Goal: Check status: Check status

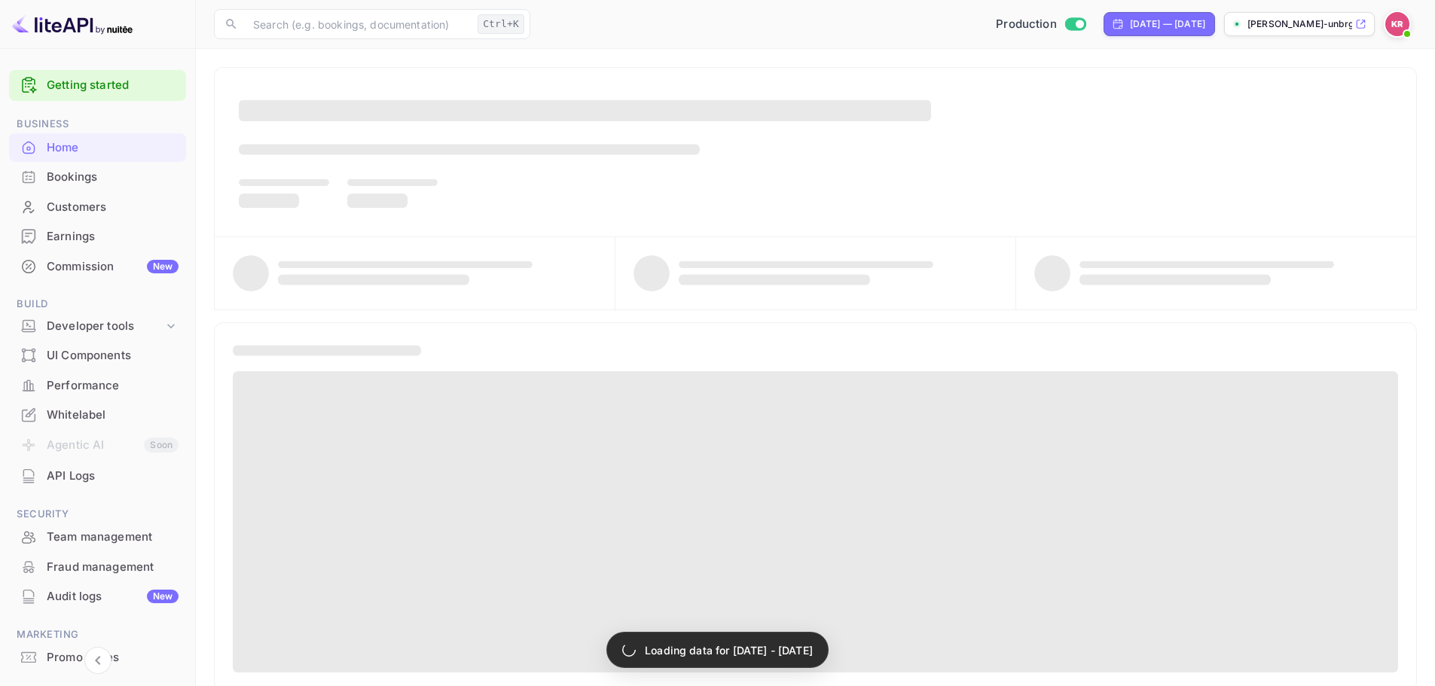
click at [130, 184] on div "Bookings" at bounding box center [113, 177] width 132 height 17
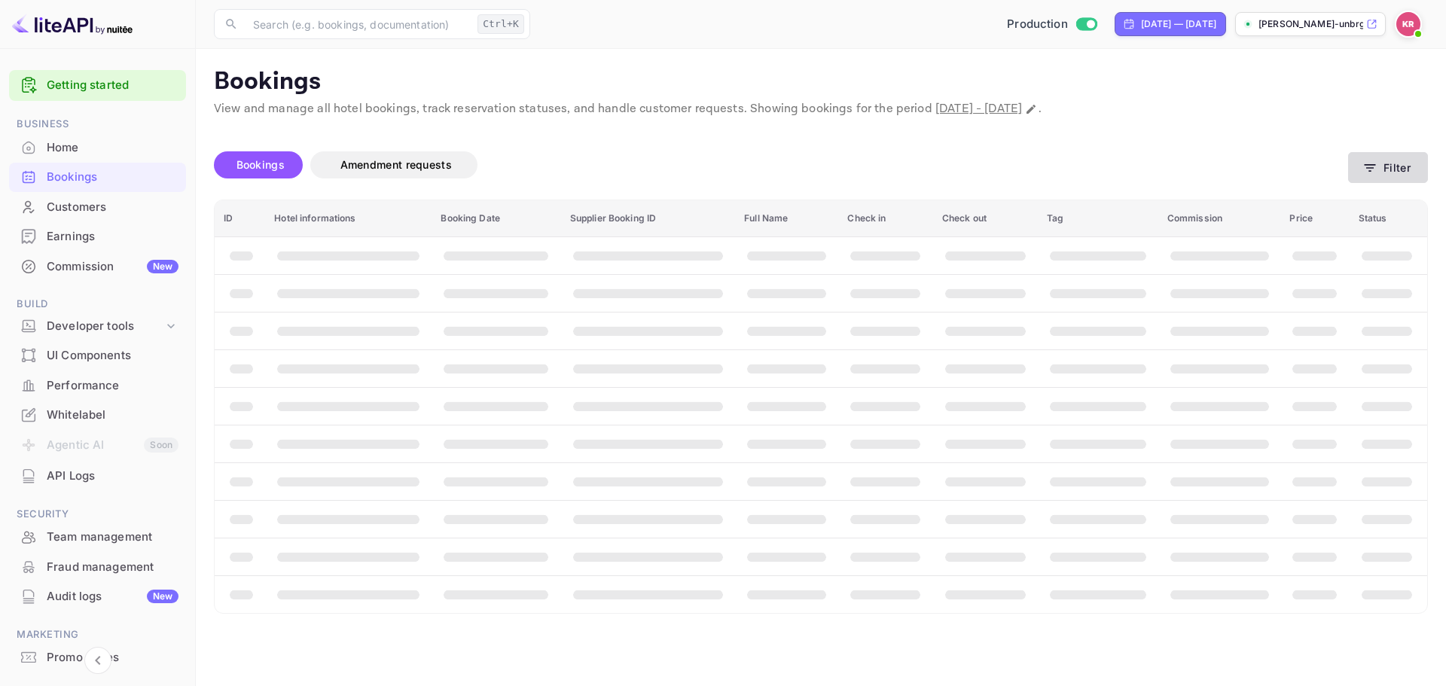
click at [1404, 164] on button "Filter" at bounding box center [1388, 167] width 80 height 31
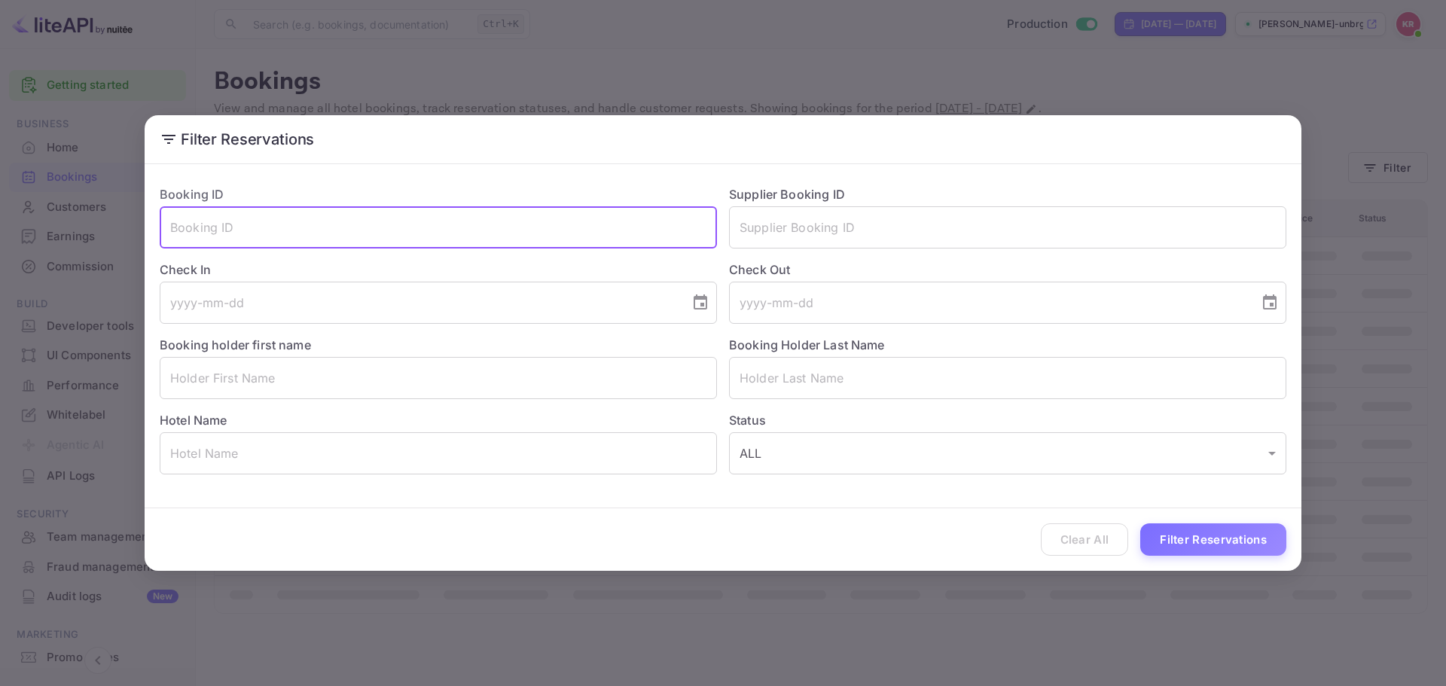
click at [306, 234] on input "text" at bounding box center [438, 227] width 557 height 42
paste input "3pyNHt-m5"
type input "3pyNHt-m5"
click at [1262, 532] on button "Filter Reservations" at bounding box center [1213, 539] width 146 height 32
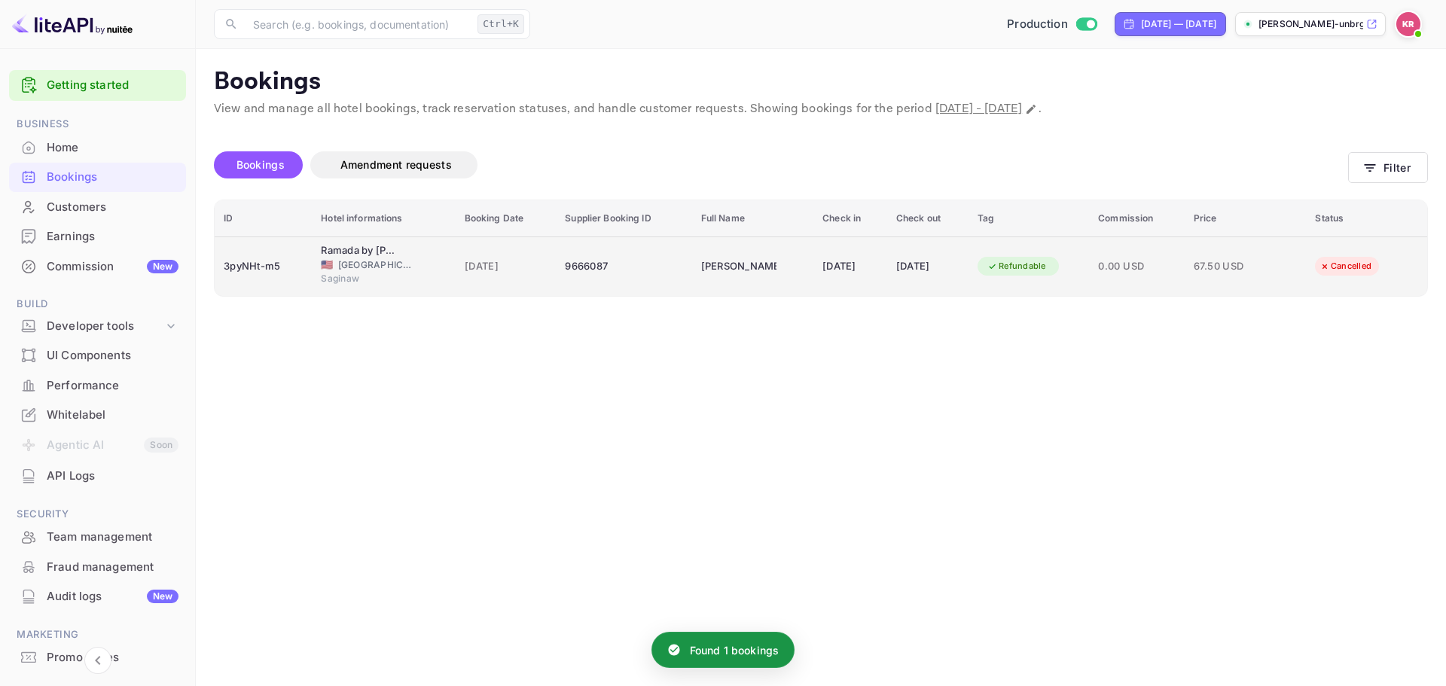
click at [565, 276] on div "9666087" at bounding box center [623, 267] width 117 height 24
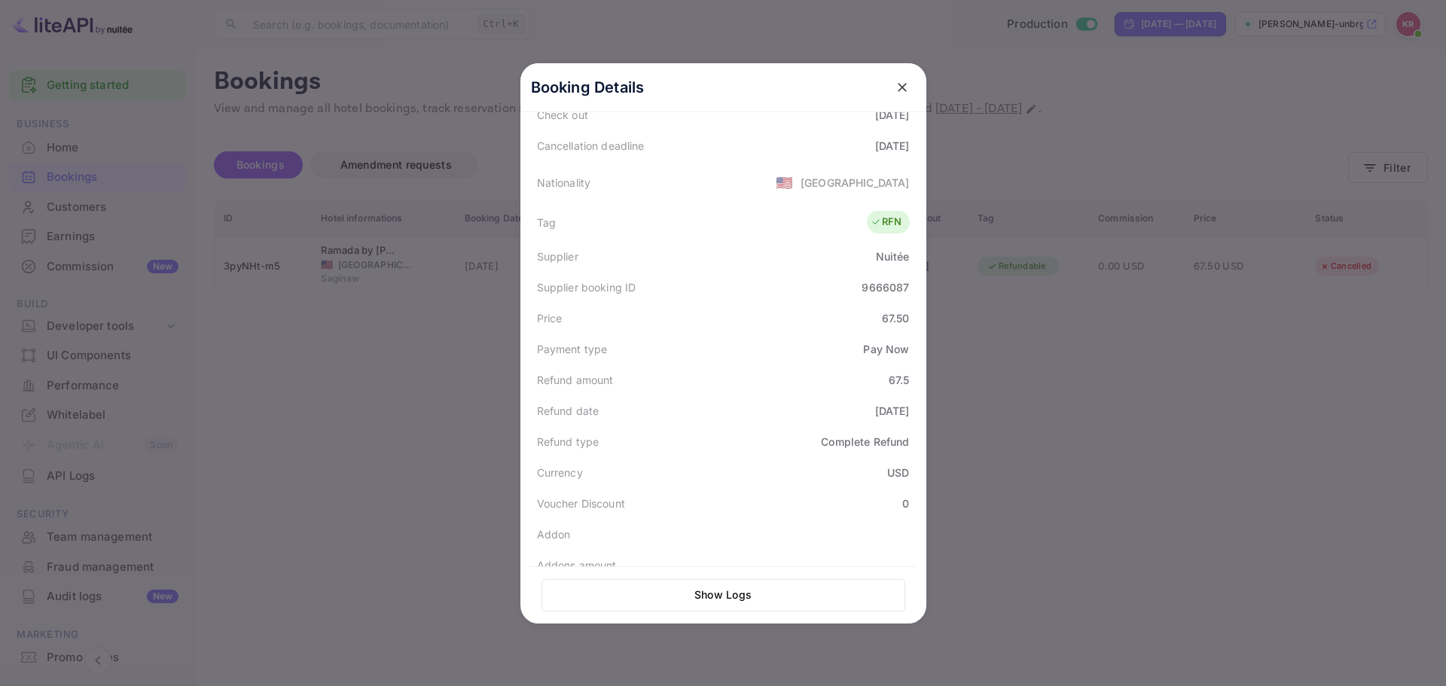
scroll to position [296, 0]
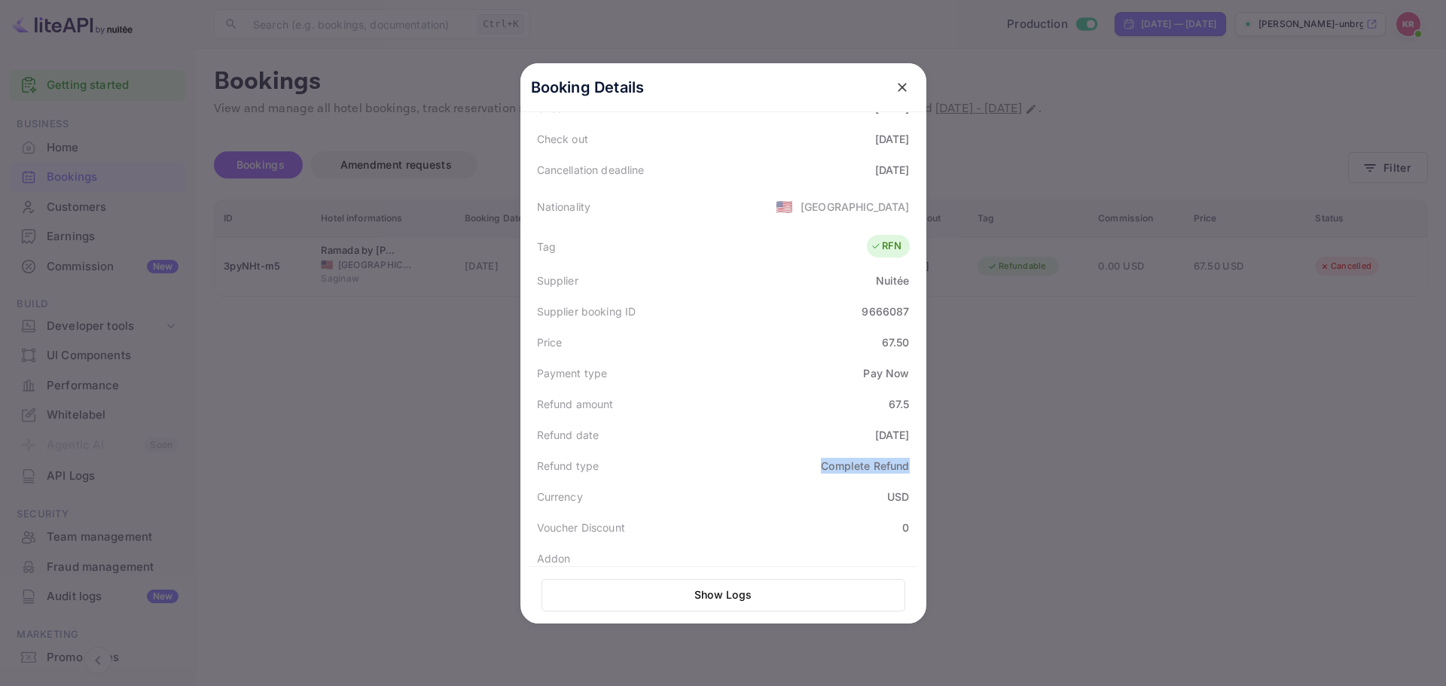
drag, startPoint x: 809, startPoint y: 456, endPoint x: 919, endPoint y: 469, distance: 110.7
click at [919, 469] on div "Booking Details Summary Timeline Message log Status CANCELLED Booking ID 3pyNHt…" at bounding box center [723, 343] width 406 height 560
click at [907, 474] on div "Refund type Complete Refund" at bounding box center [723, 465] width 388 height 31
drag, startPoint x: 816, startPoint y: 462, endPoint x: 913, endPoint y: 474, distance: 97.1
click at [926, 465] on div "Booking Details Summary Timeline Message log Status CANCELLED Booking ID 3pyNHt…" at bounding box center [723, 343] width 406 height 560
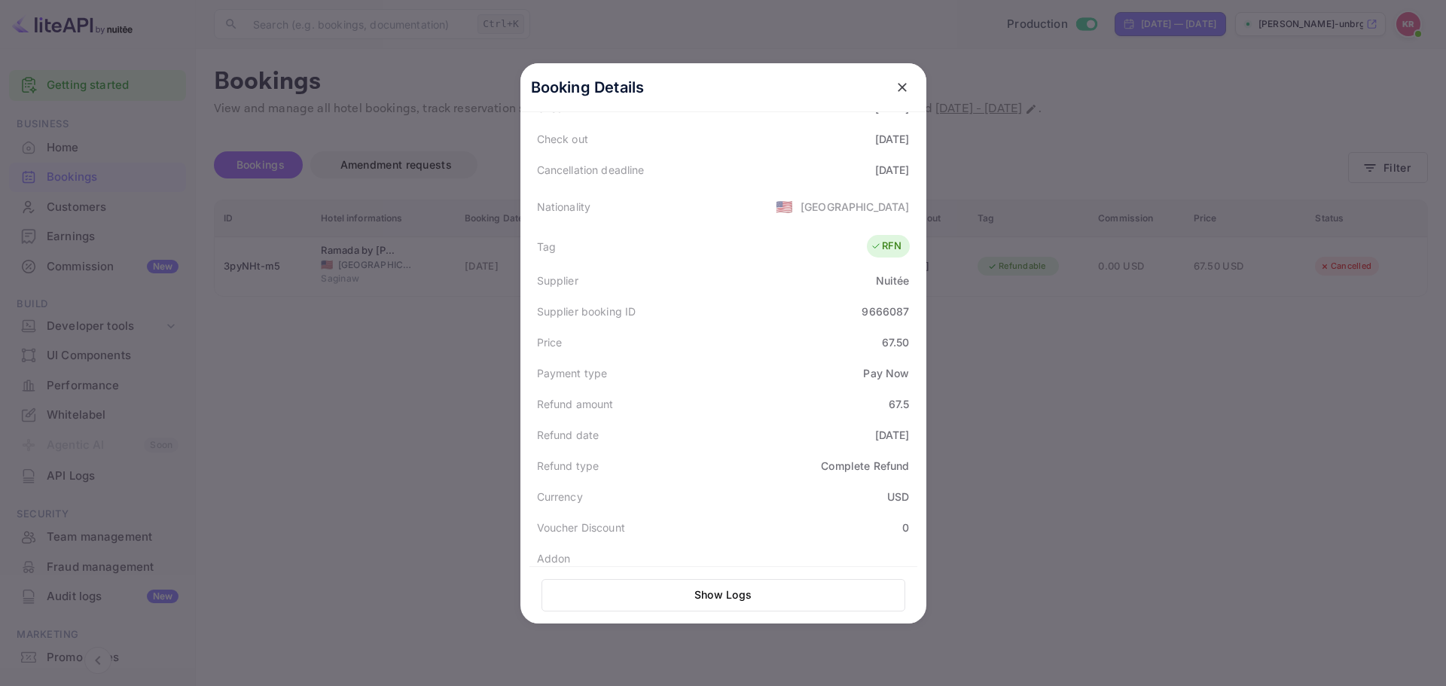
click at [901, 485] on div "Currency USD" at bounding box center [723, 496] width 388 height 31
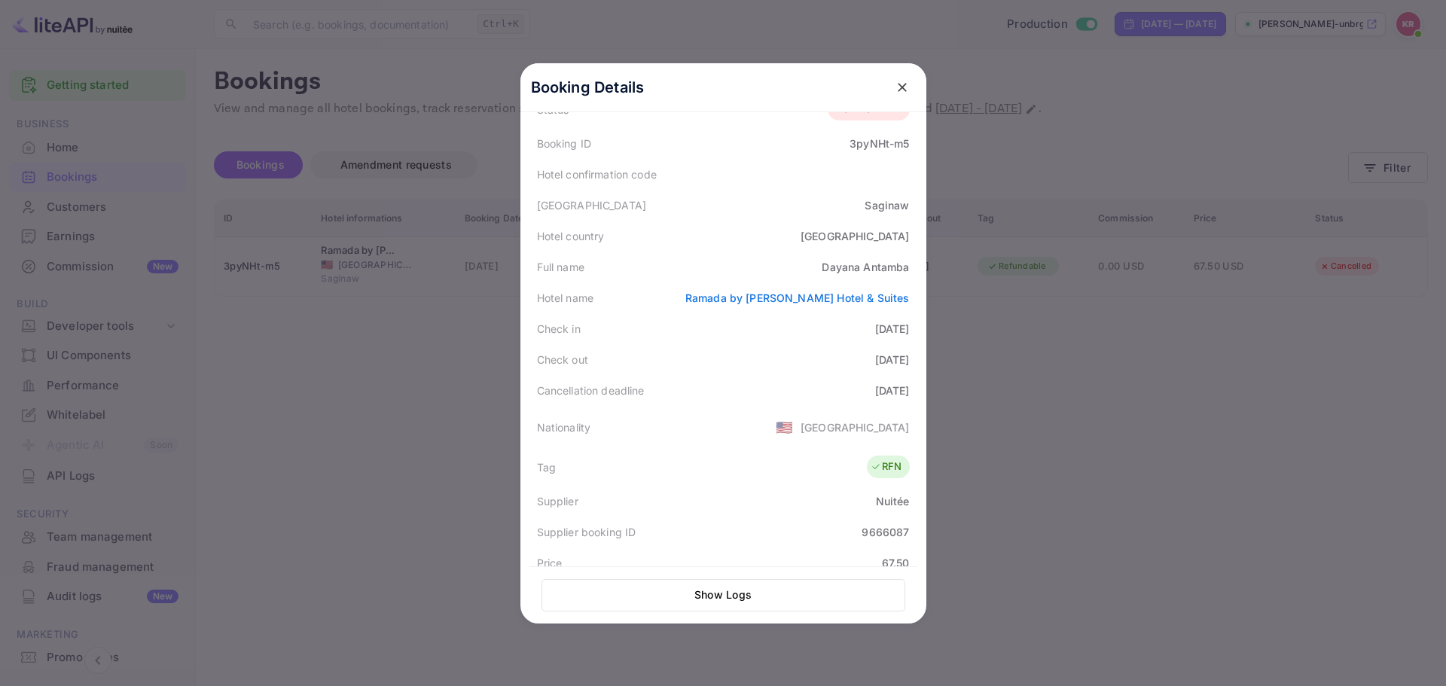
scroll to position [151, 0]
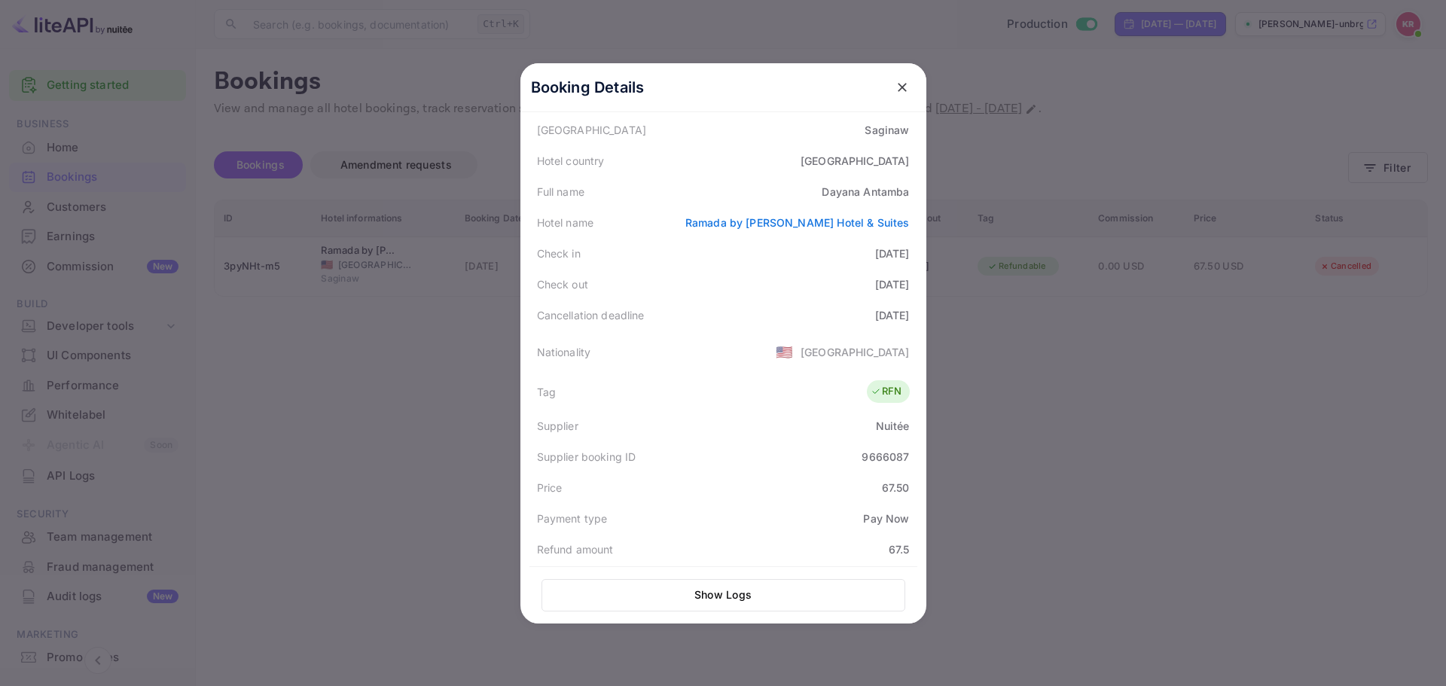
drag, startPoint x: 798, startPoint y: 313, endPoint x: 915, endPoint y: 313, distance: 116.7
click at [915, 313] on div "Booking Details Summary Timeline Message log Status CANCELLED Booking ID 3pyNHt…" at bounding box center [723, 193] width 406 height 560
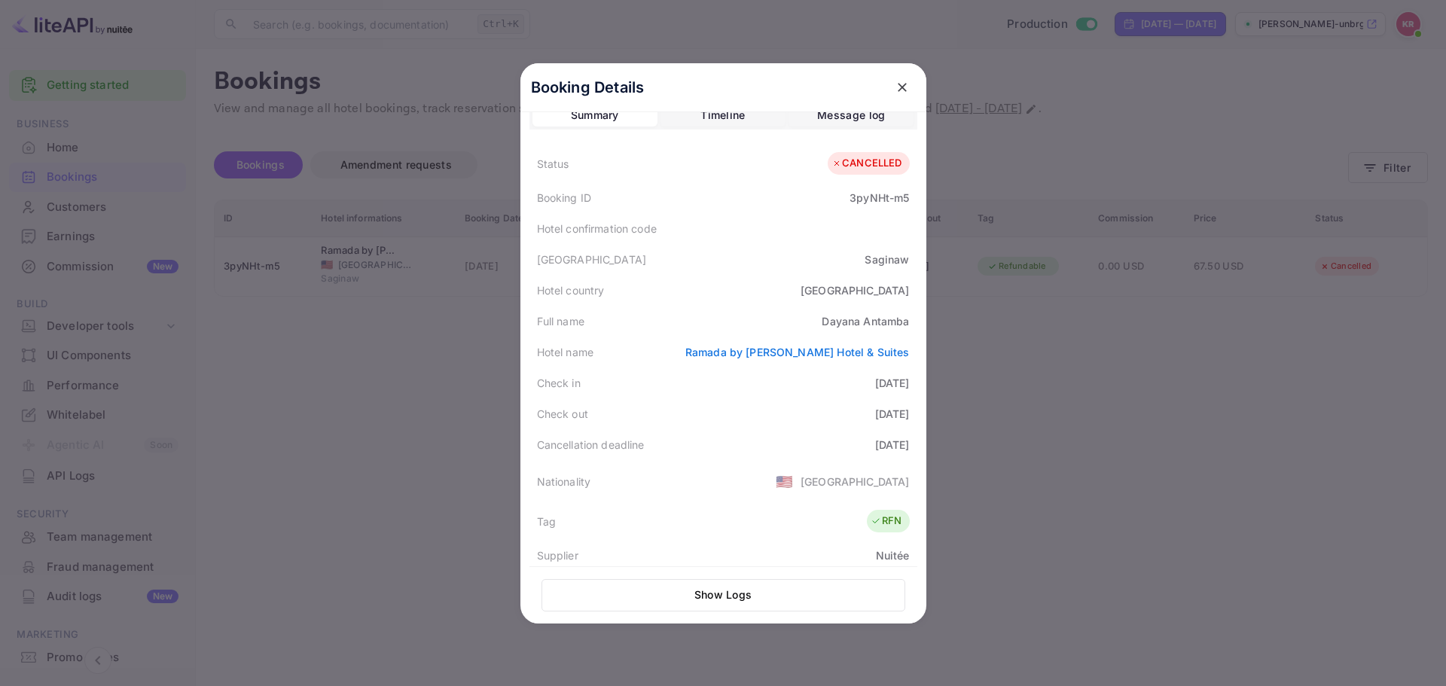
scroll to position [0, 0]
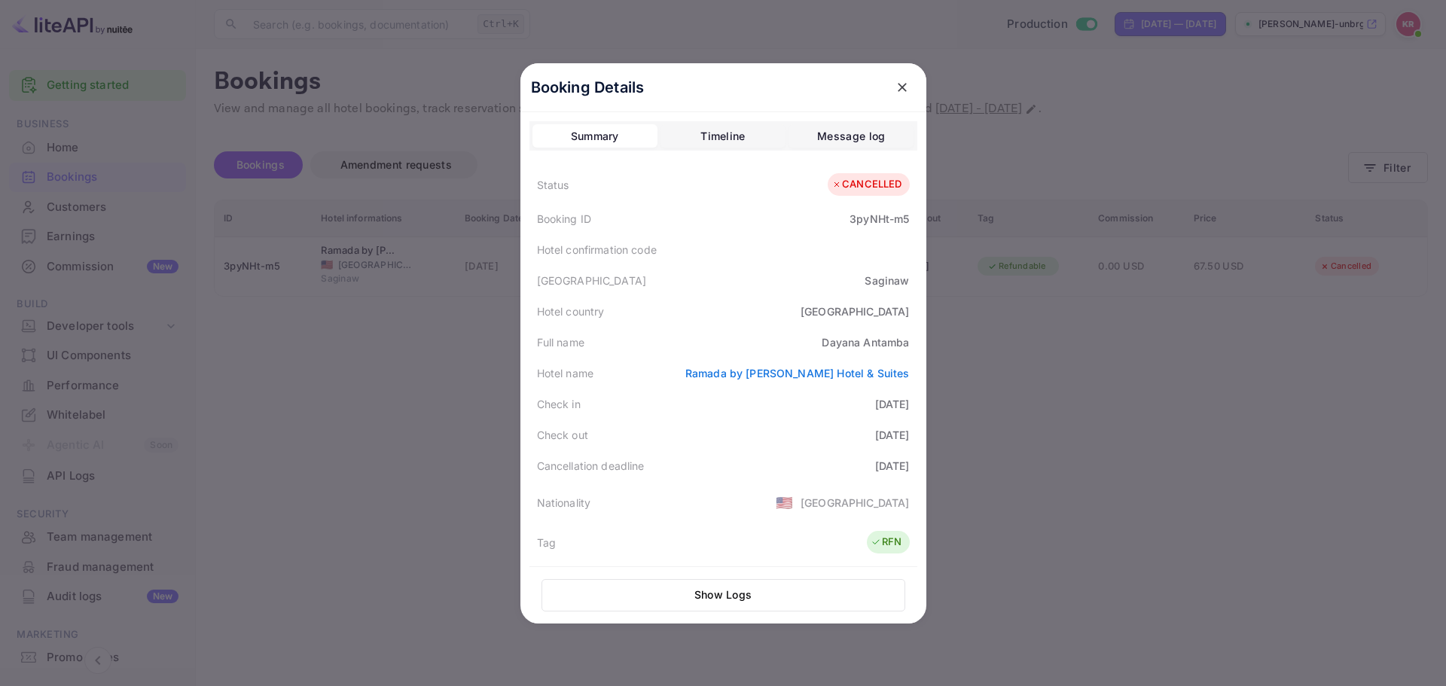
click at [816, 133] on button "Message log" at bounding box center [850, 136] width 125 height 24
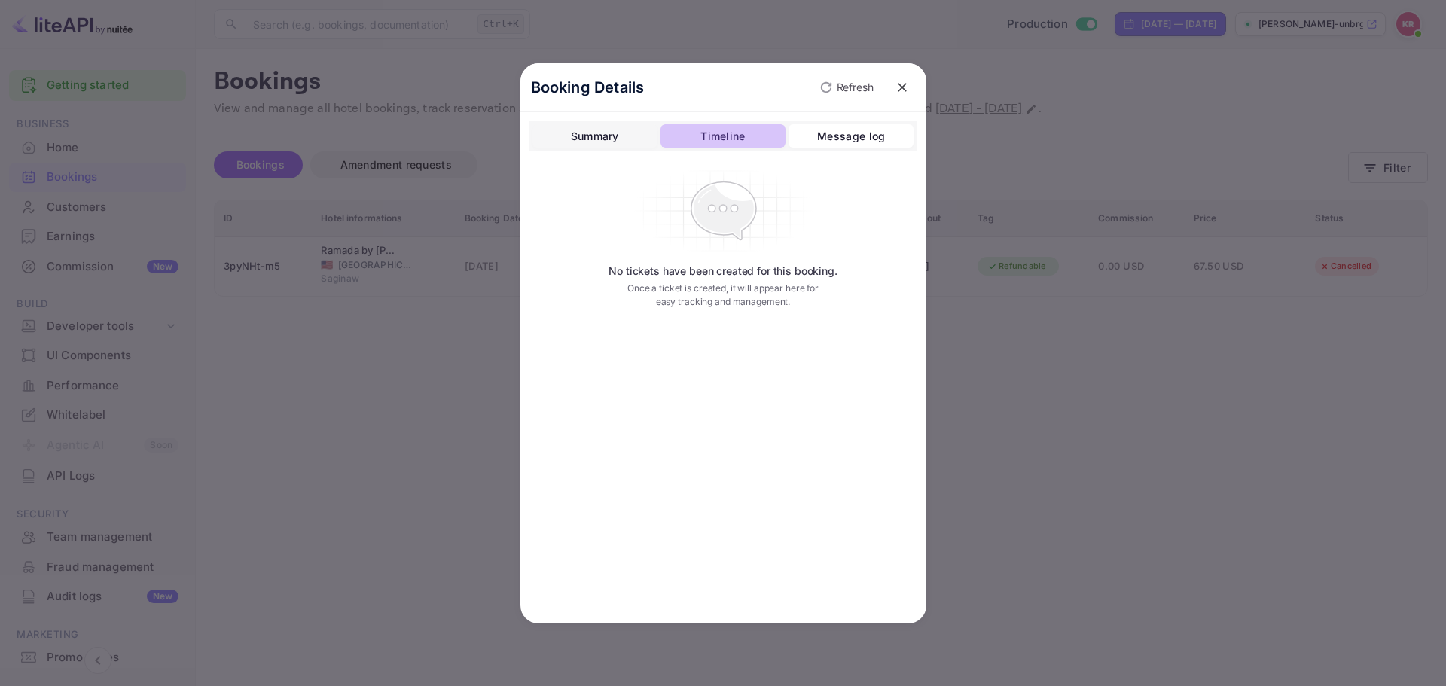
click at [742, 128] on div "Timeline" at bounding box center [722, 136] width 44 height 18
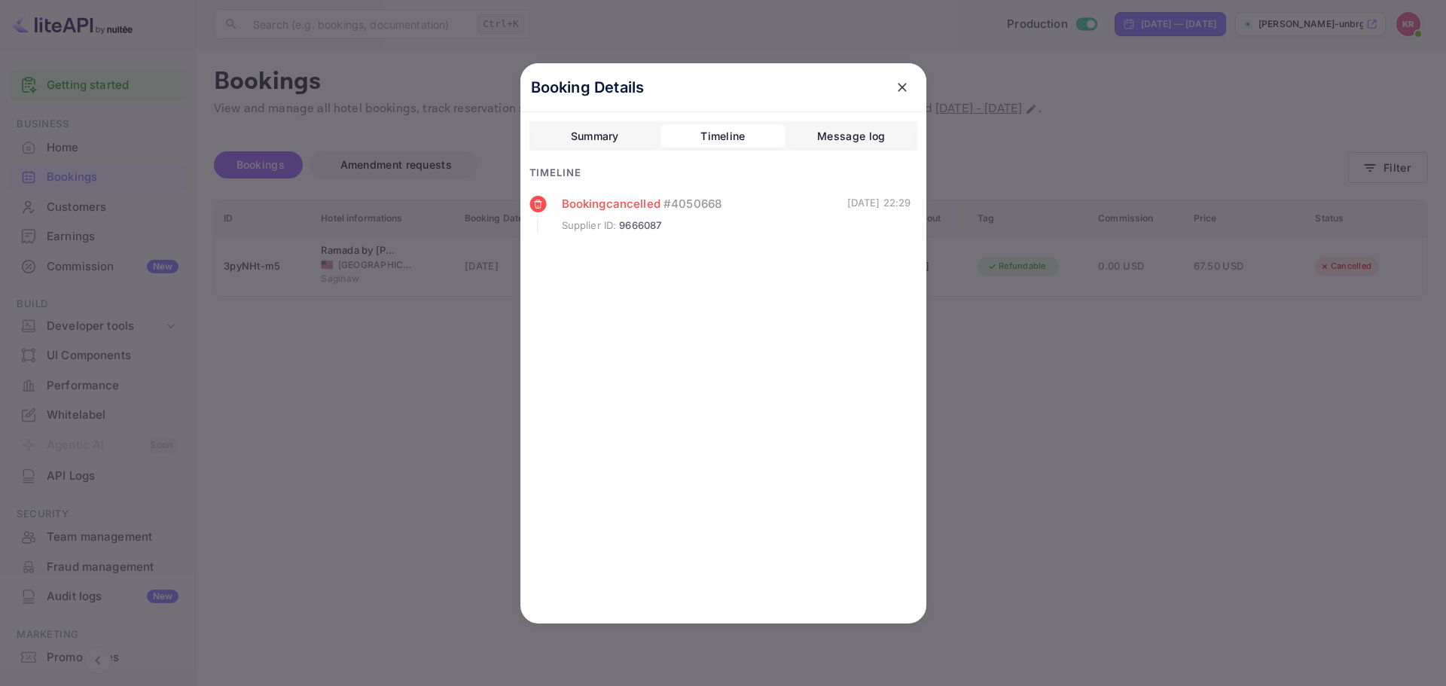
drag, startPoint x: 652, startPoint y: 200, endPoint x: 905, endPoint y: 207, distance: 253.1
click at [905, 207] on div "Booking cancelled # 4050668 Supplier ID : 9666087 [DATE] 22:29" at bounding box center [720, 215] width 382 height 38
click at [902, 221] on div "[DATE] 22:29" at bounding box center [879, 215] width 64 height 38
drag, startPoint x: 828, startPoint y: 201, endPoint x: 921, endPoint y: 205, distance: 93.5
click at [921, 205] on div "Booking Details Summary Timeline Message log Timeline Booking cancelled # 40506…" at bounding box center [723, 343] width 406 height 560
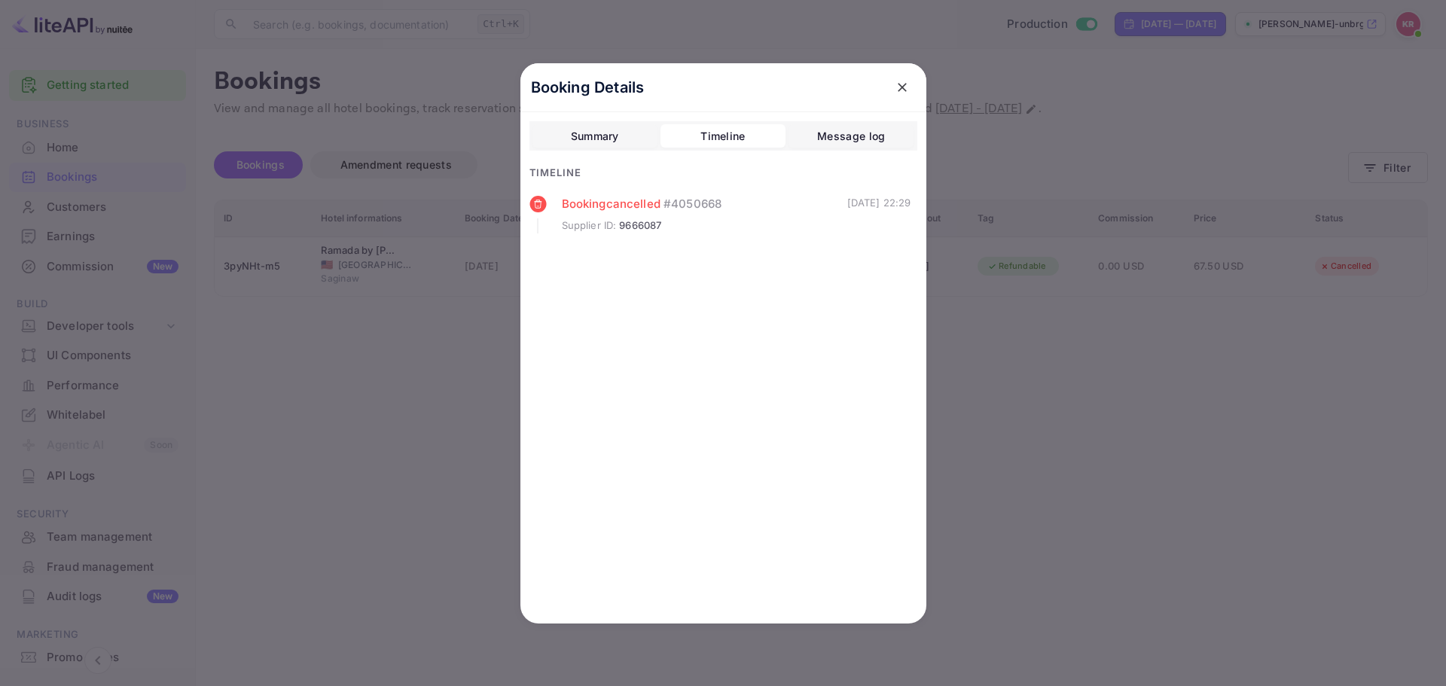
click at [885, 227] on div "[DATE] 22:29" at bounding box center [879, 215] width 64 height 38
click at [611, 145] on button "Summary" at bounding box center [594, 136] width 125 height 24
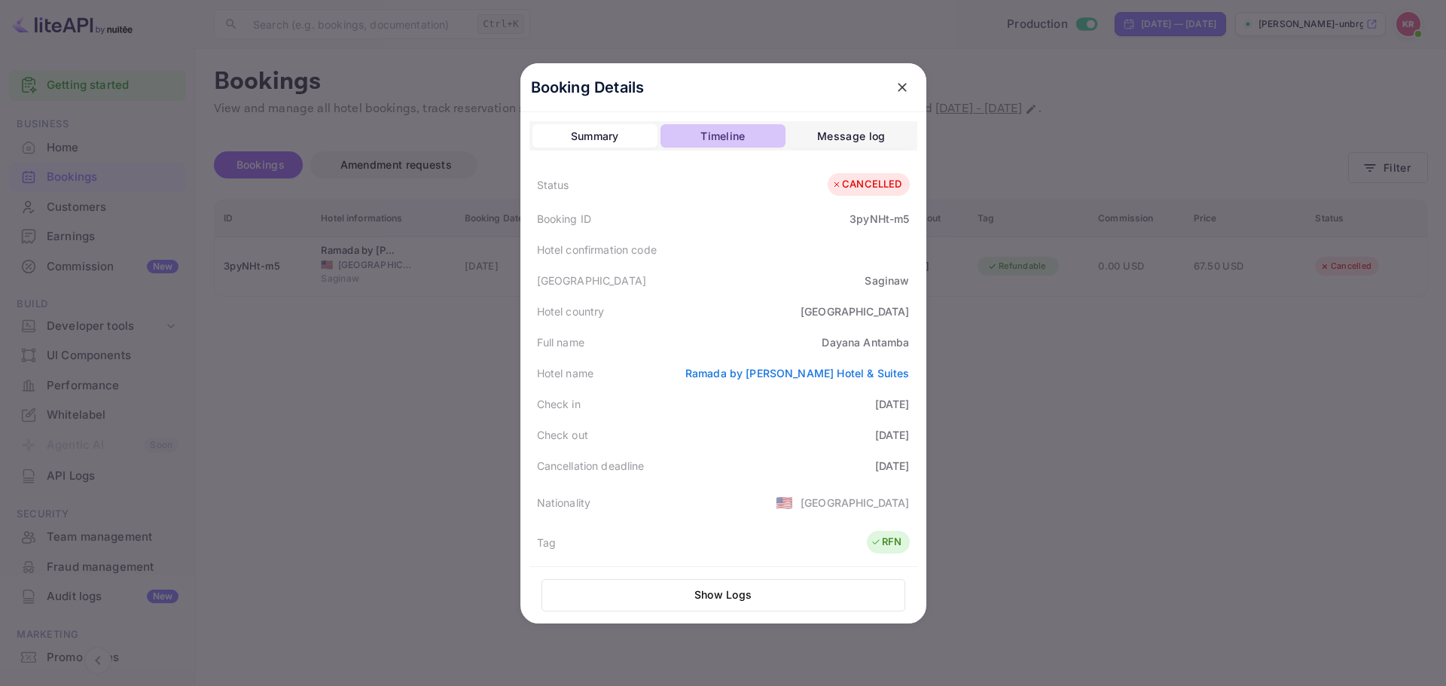
click at [727, 131] on div "Timeline" at bounding box center [722, 136] width 44 height 18
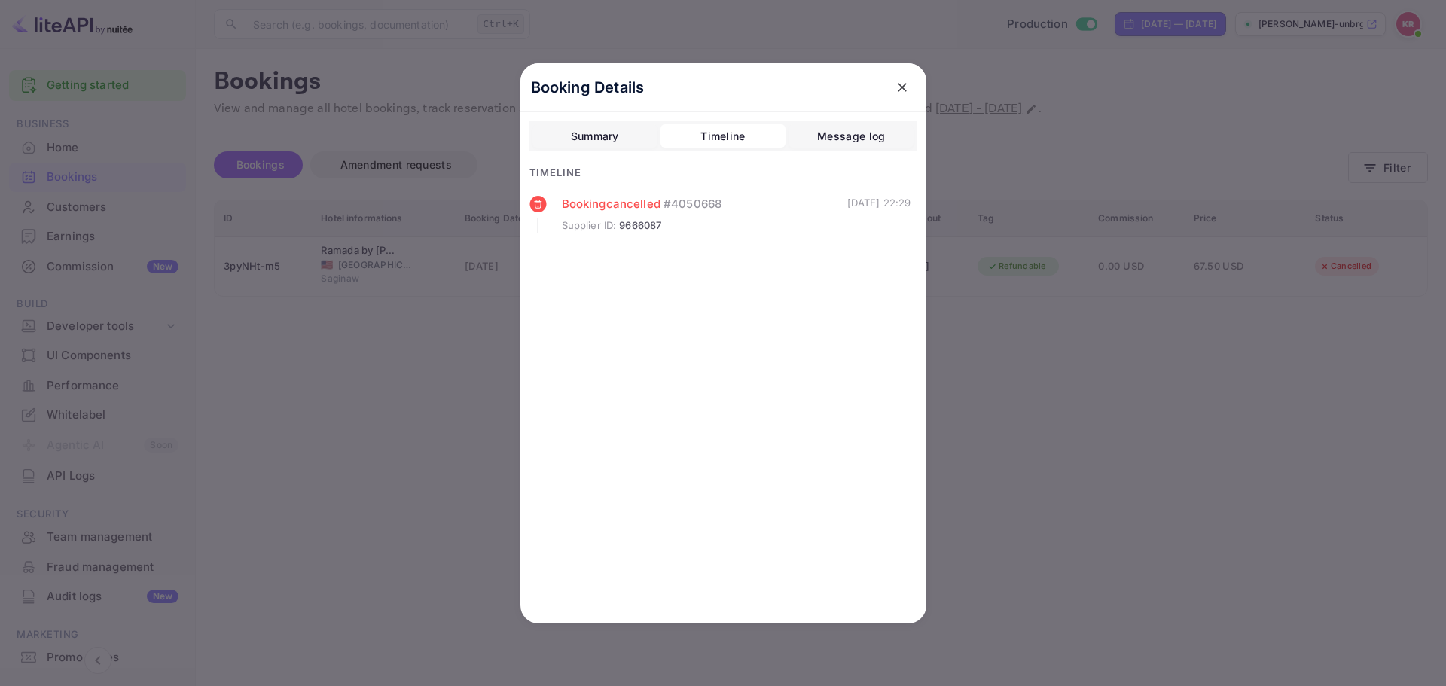
drag, startPoint x: 858, startPoint y: 201, endPoint x: 923, endPoint y: 207, distance: 65.8
click at [923, 207] on div "Booking Details Summary Timeline Message log Timeline Booking cancelled # 40506…" at bounding box center [723, 343] width 406 height 560
click at [583, 131] on div "Summary" at bounding box center [595, 136] width 48 height 18
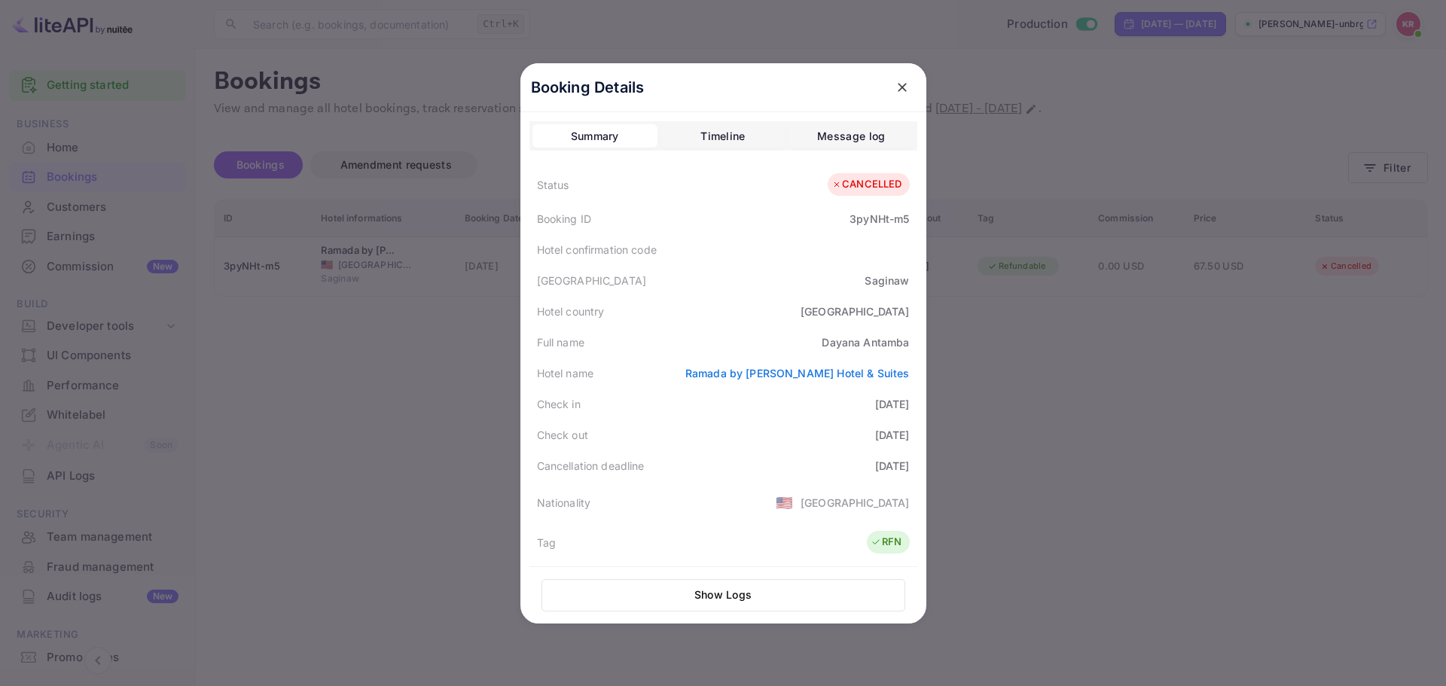
click at [700, 136] on div "Timeline" at bounding box center [722, 136] width 44 height 18
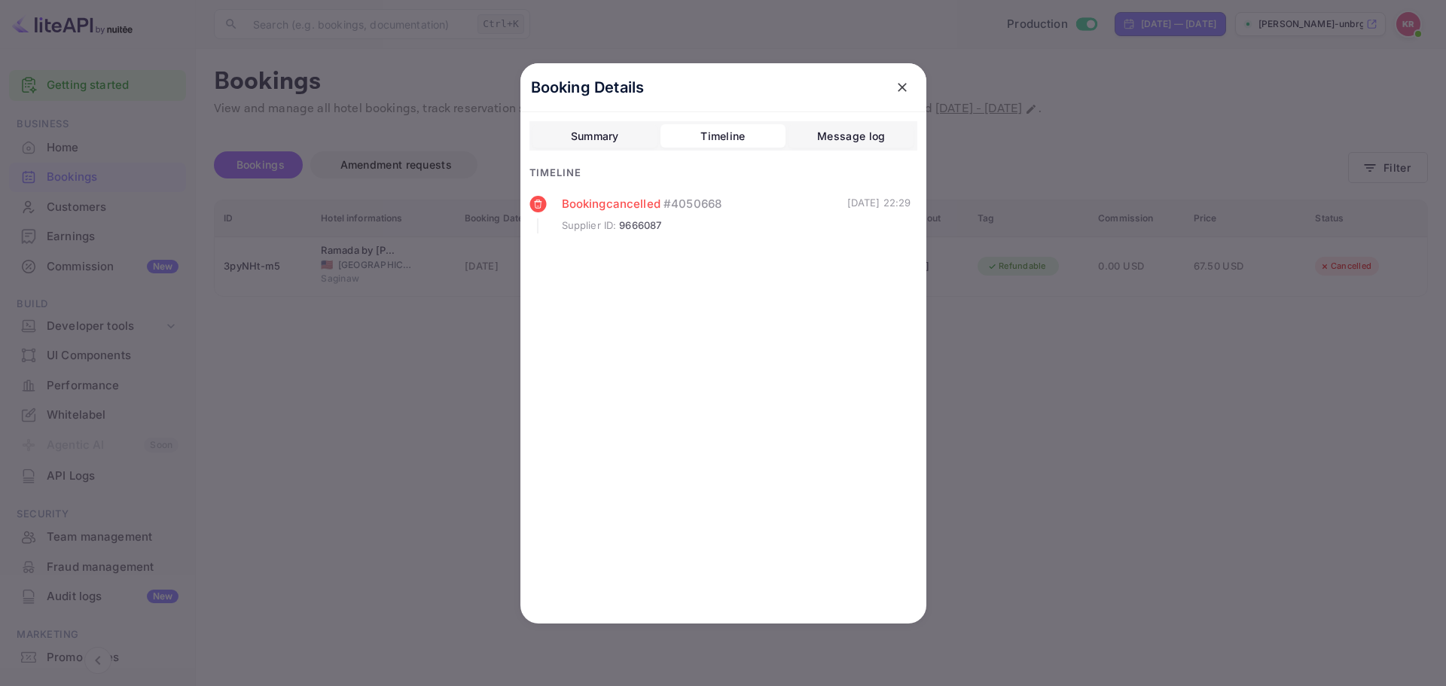
click at [573, 136] on div "Summary" at bounding box center [595, 136] width 48 height 18
